Goal: Task Accomplishment & Management: Manage account settings

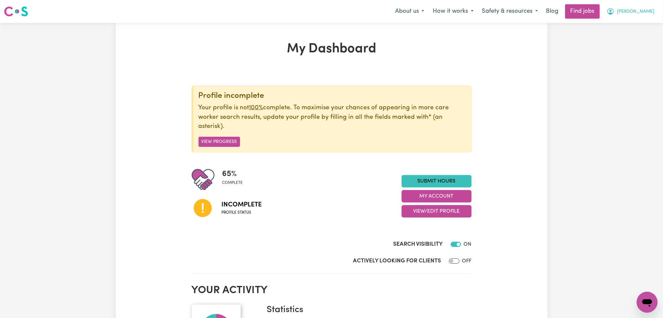
click at [646, 9] on span "[PERSON_NAME]" at bounding box center [637, 11] width 38 height 7
click at [634, 53] on link "Logout" at bounding box center [633, 50] width 52 height 12
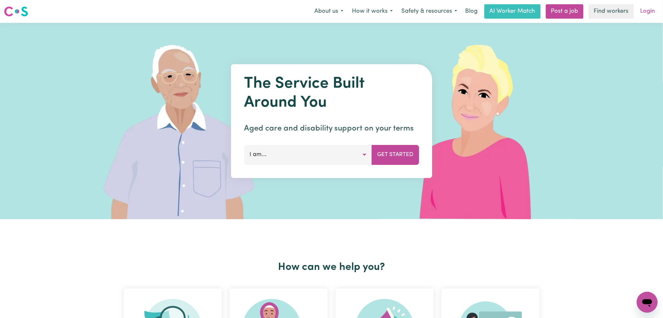
click at [648, 7] on link "Login" at bounding box center [648, 11] width 23 height 14
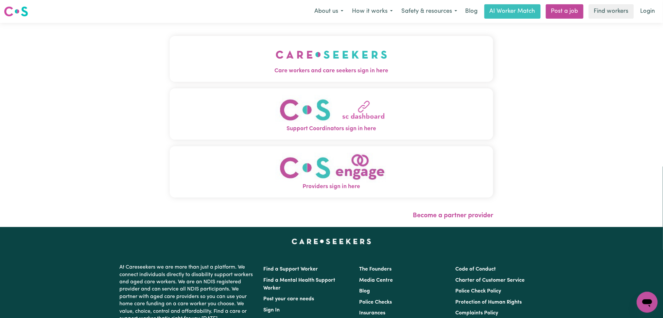
click at [175, 59] on button "Care workers and care seekers sign in here" at bounding box center [332, 59] width 324 height 46
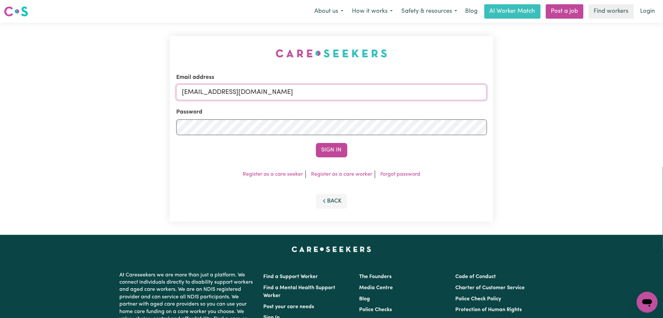
drag, startPoint x: 274, startPoint y: 96, endPoint x: 269, endPoint y: 97, distance: 4.8
click at [274, 96] on input "[EMAIL_ADDRESS][DOMAIN_NAME]" at bounding box center [331, 92] width 311 height 16
drag, startPoint x: 215, startPoint y: 91, endPoint x: 391, endPoint y: 101, distance: 176.4
click at [391, 101] on form "Email address Superuser~[EMAIL_ADDRESS][DOMAIN_NAME] Password Sign In" at bounding box center [331, 115] width 311 height 84
type input "Superuser~[EMAIL_ADDRESS][DOMAIN_NAME]"
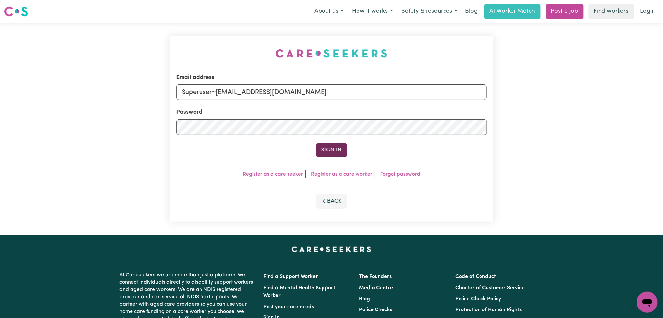
click at [332, 145] on button "Sign In" at bounding box center [331, 150] width 31 height 14
